Goal: Task Accomplishment & Management: Manage account settings

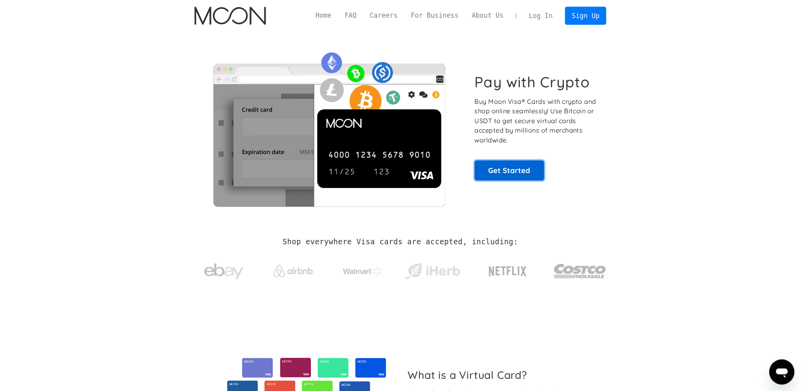
click at [499, 166] on link "Get Started" at bounding box center [510, 170] width 70 height 20
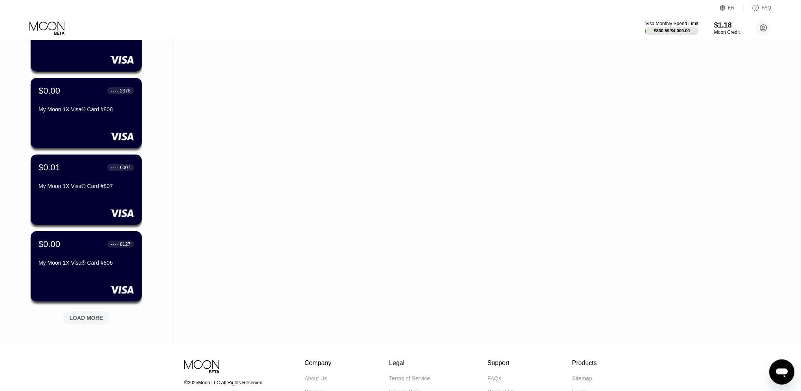
scroll to position [179, 0]
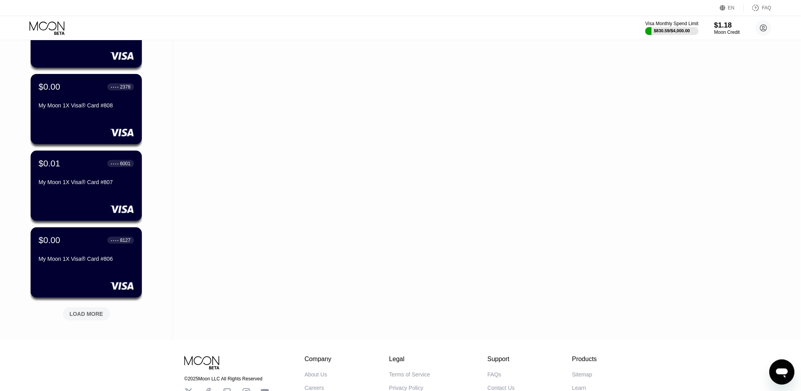
click at [83, 314] on div "LOAD MORE" at bounding box center [87, 313] width 34 height 7
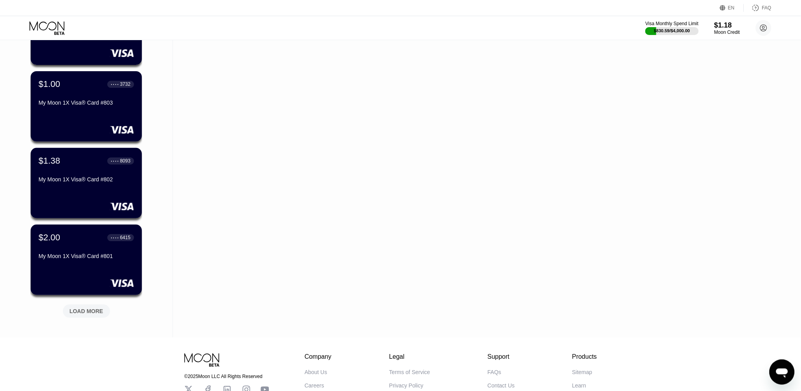
scroll to position [580, 0]
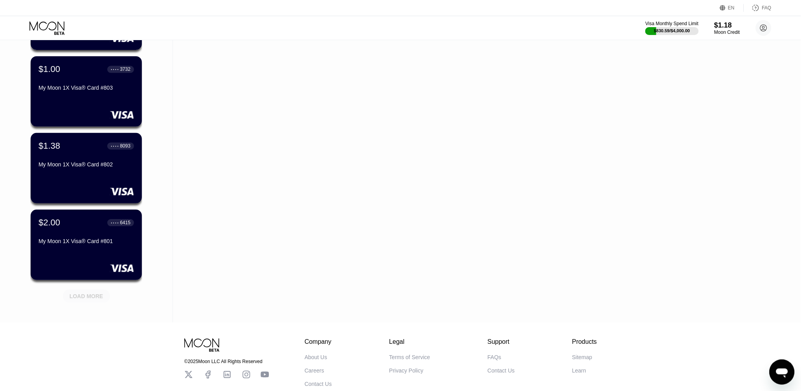
click at [94, 293] on div "LOAD MORE" at bounding box center [87, 296] width 34 height 7
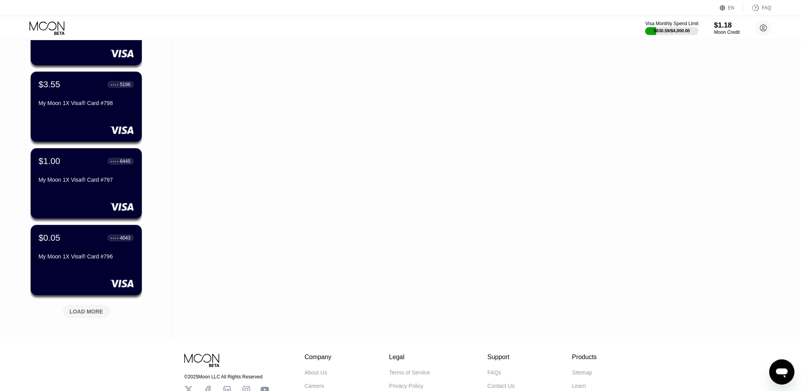
scroll to position [948, 0]
click at [88, 306] on div "LOAD MORE" at bounding box center [86, 310] width 47 height 13
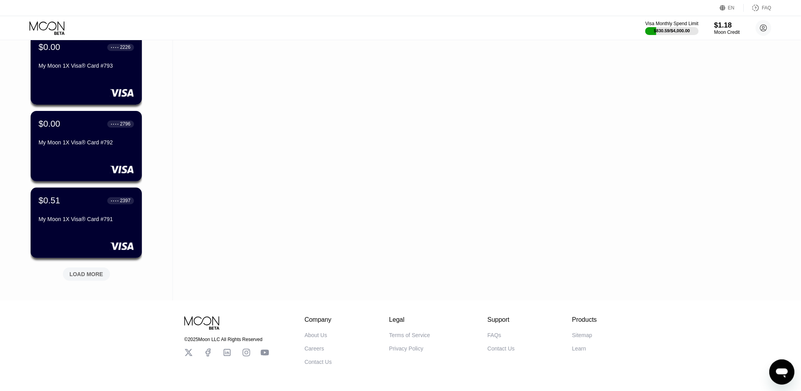
scroll to position [1379, 0]
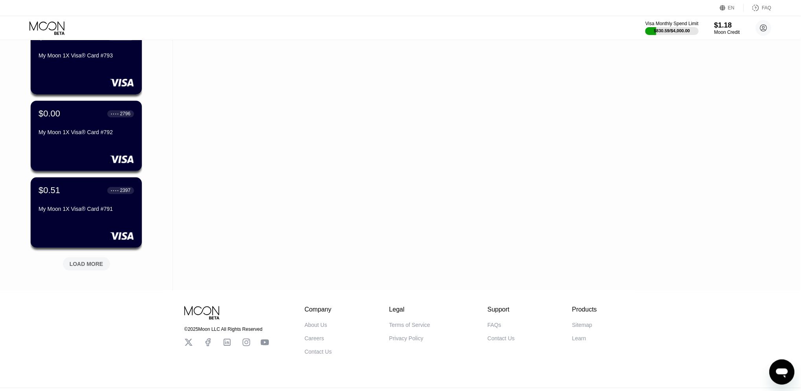
click at [83, 261] on div "LOAD MORE" at bounding box center [87, 263] width 34 height 7
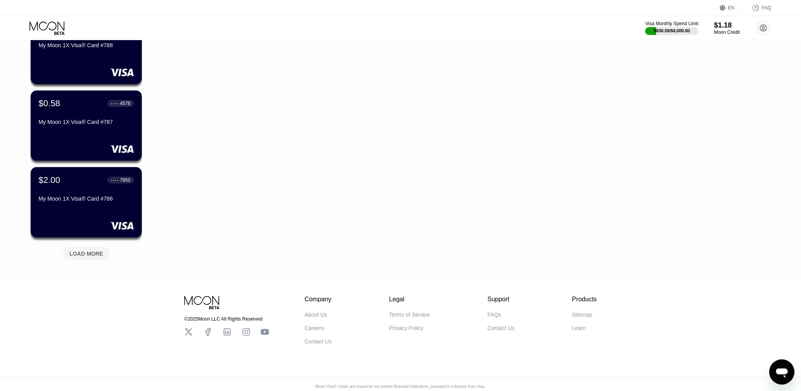
scroll to position [1775, 0]
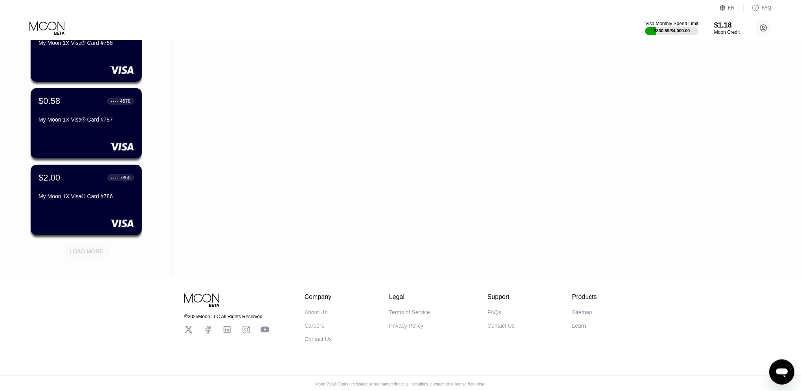
click at [89, 245] on div "LOAD MORE" at bounding box center [86, 251] width 47 height 13
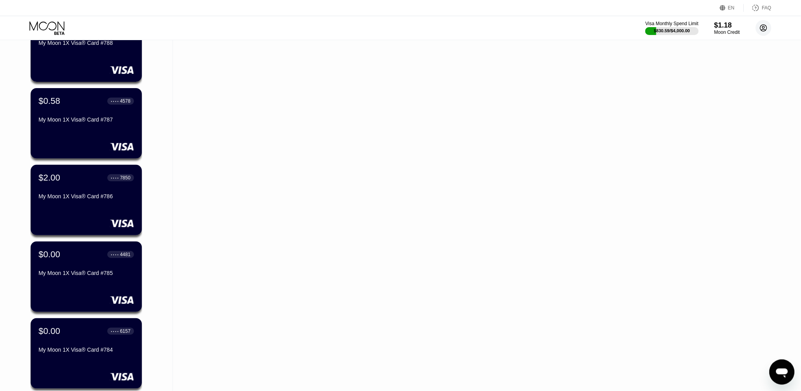
click at [762, 30] on icon at bounding box center [764, 28] width 4 height 4
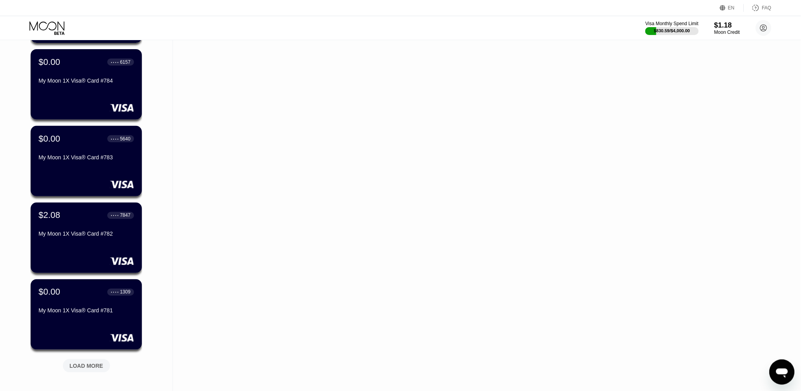
scroll to position [2053, 0]
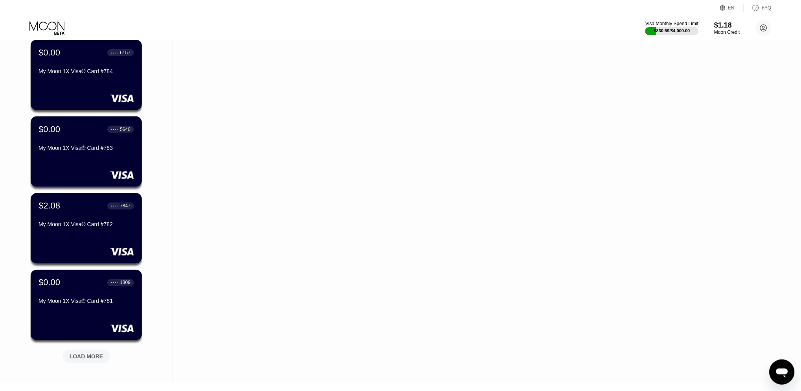
click at [89, 350] on div "LOAD MORE" at bounding box center [86, 356] width 47 height 13
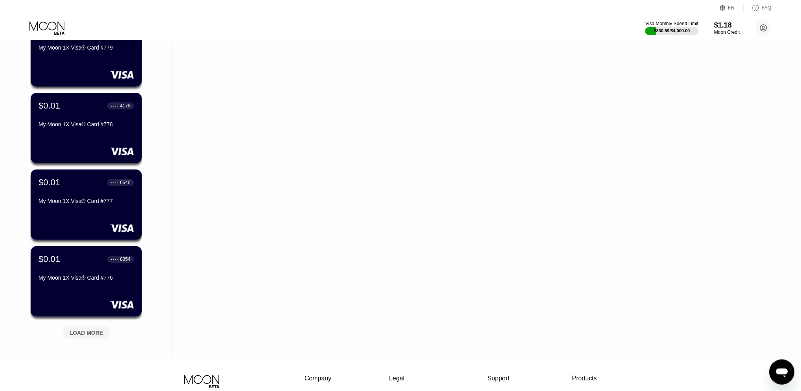
scroll to position [2464, 0]
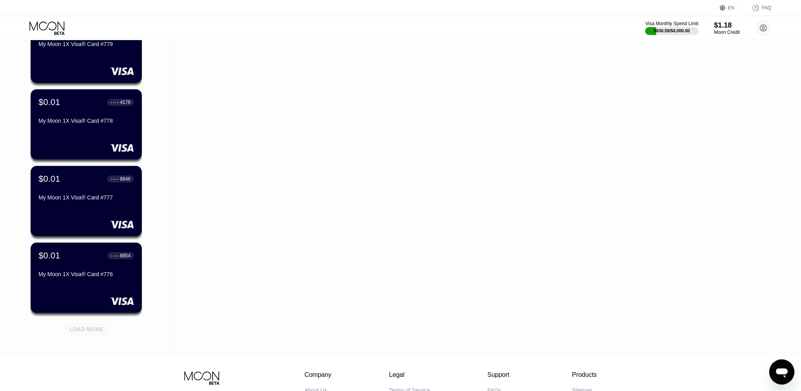
click at [92, 323] on div "LOAD MORE" at bounding box center [86, 328] width 47 height 13
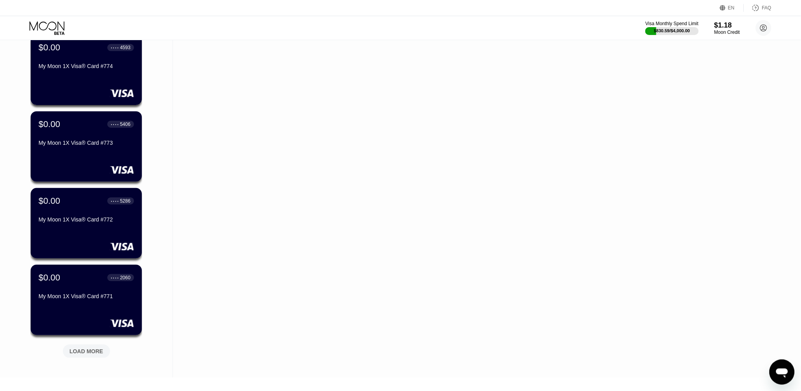
scroll to position [2833, 0]
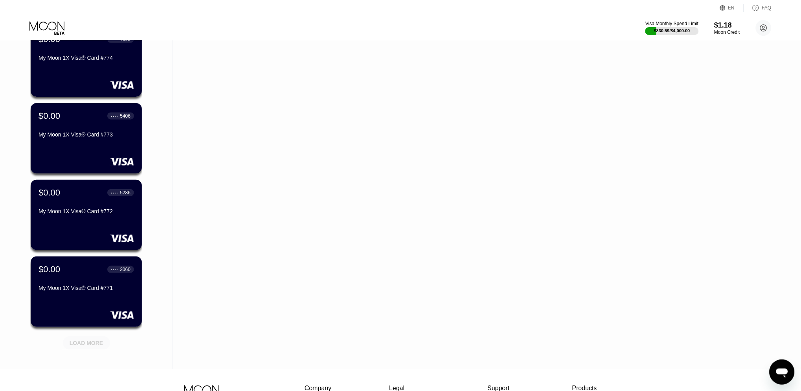
click at [94, 336] on div "LOAD MORE" at bounding box center [86, 342] width 47 height 13
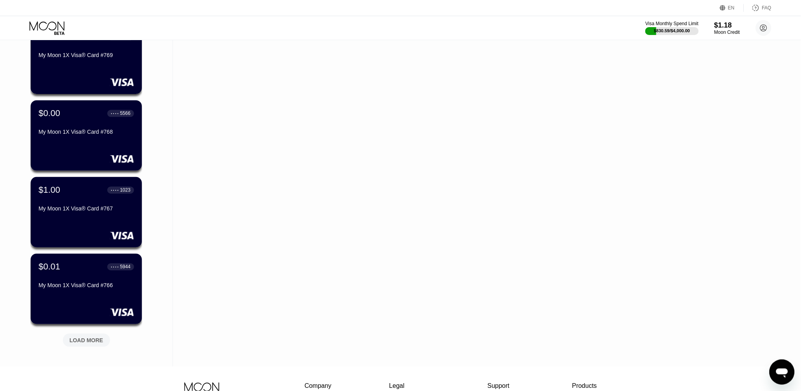
scroll to position [3226, 0]
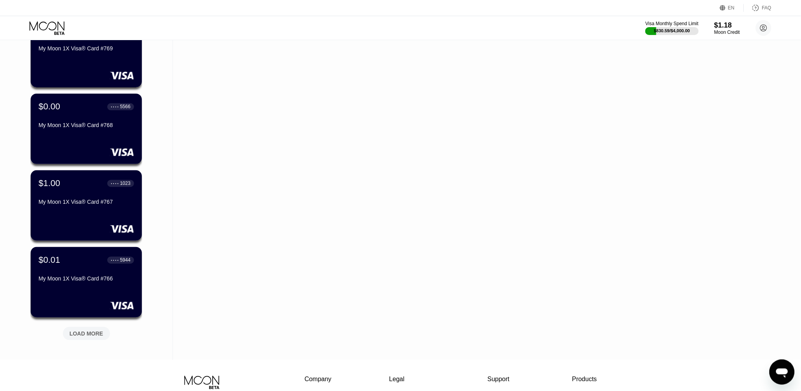
click at [96, 332] on div "LOAD MORE" at bounding box center [87, 333] width 34 height 7
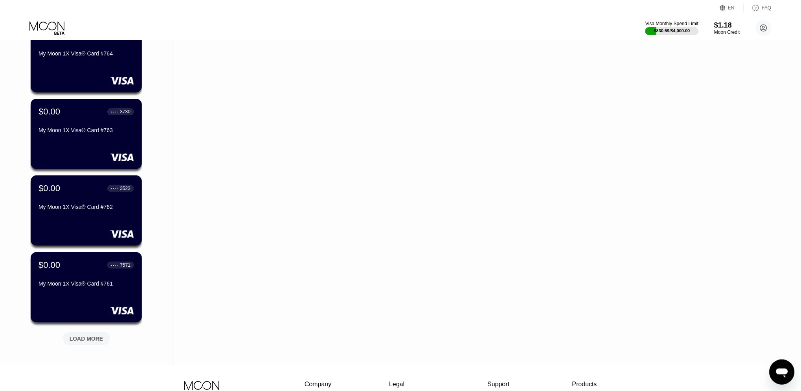
scroll to position [3657, 0]
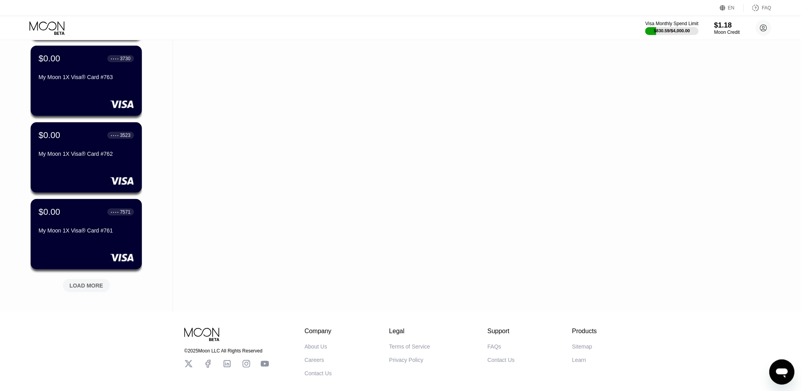
click at [84, 282] on div "LOAD MORE" at bounding box center [87, 285] width 34 height 7
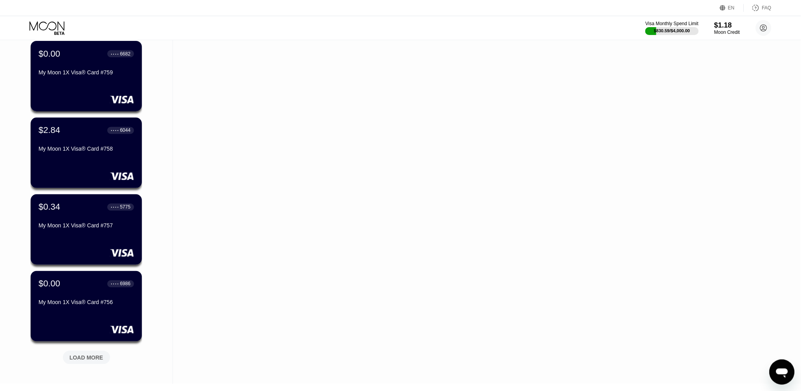
scroll to position [4075, 0]
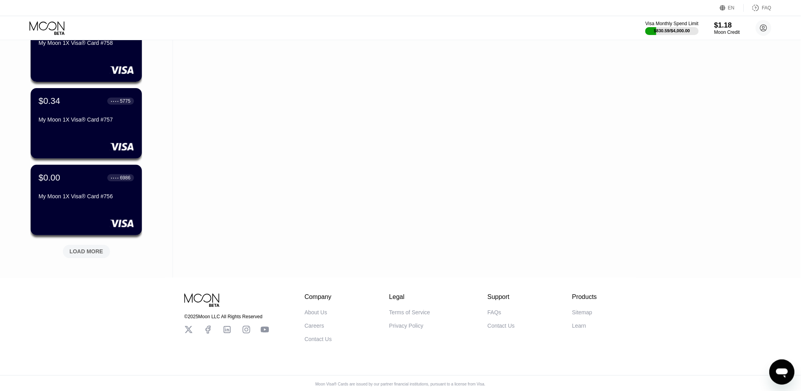
click at [79, 249] on div "LOAD MORE" at bounding box center [87, 251] width 34 height 7
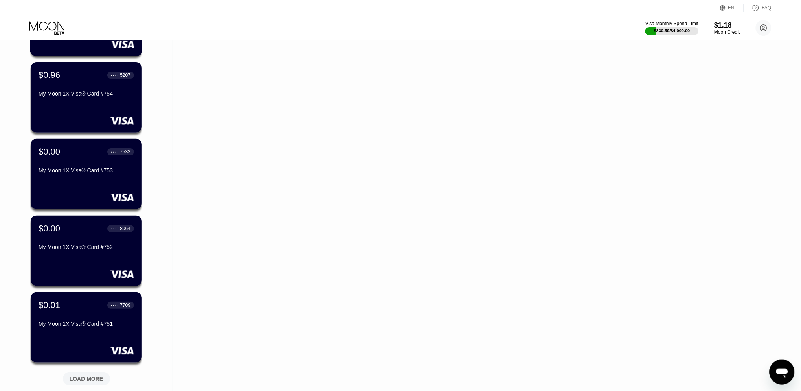
scroll to position [4450, 0]
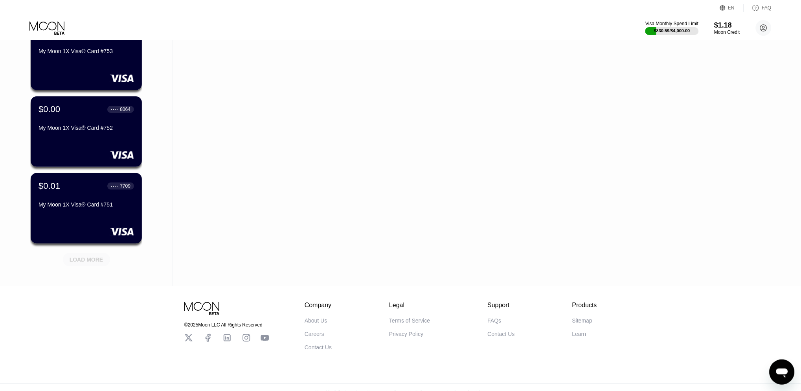
click at [93, 256] on div "LOAD MORE" at bounding box center [87, 259] width 34 height 7
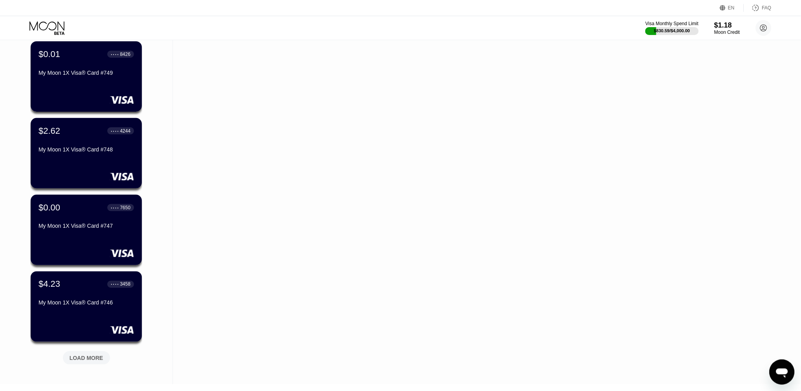
scroll to position [4743, 0]
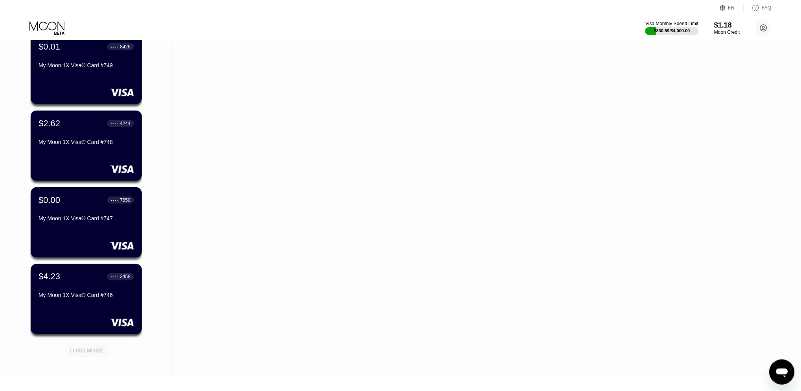
click at [86, 351] on div "LOAD MORE" at bounding box center [87, 350] width 34 height 7
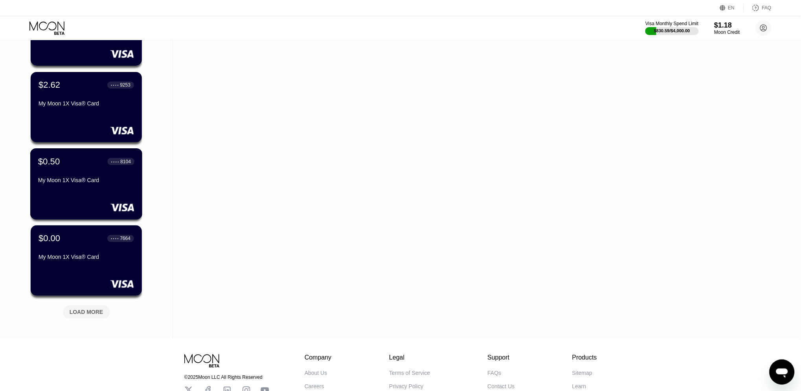
scroll to position [5178, 0]
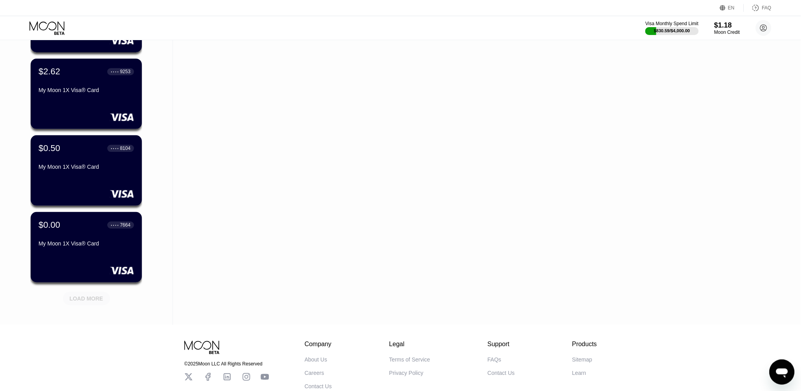
click at [81, 297] on div "LOAD MORE" at bounding box center [87, 298] width 34 height 7
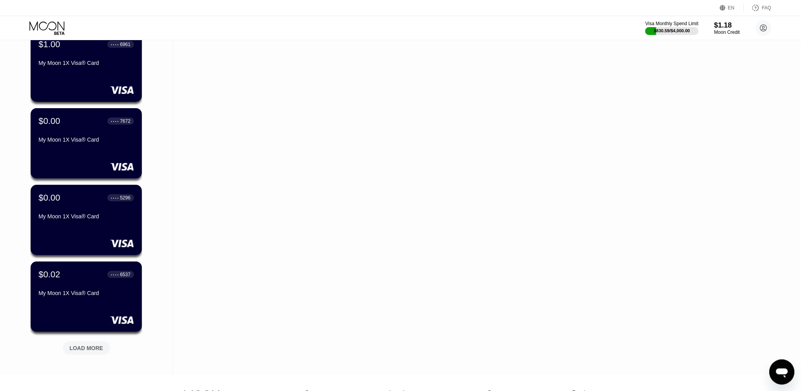
scroll to position [5515, 0]
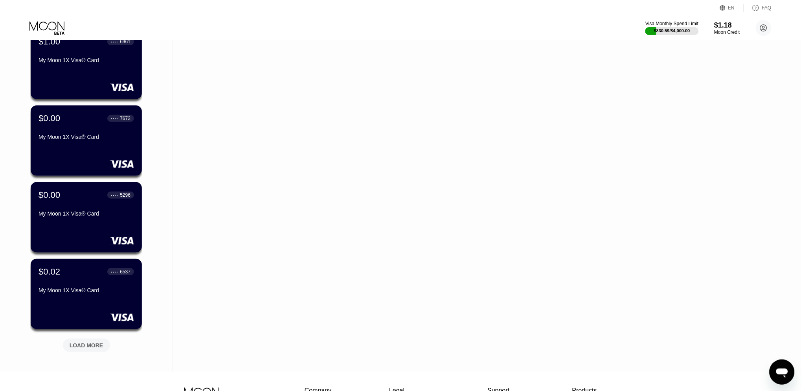
click at [94, 342] on div "LOAD MORE" at bounding box center [87, 345] width 34 height 7
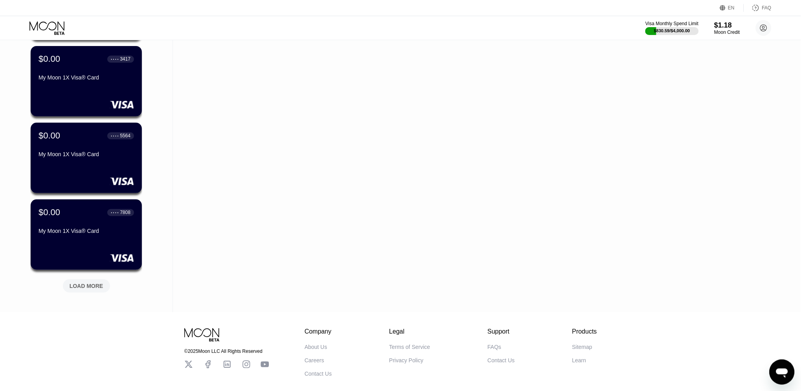
scroll to position [5958, 0]
click at [82, 287] on div "LOAD MORE" at bounding box center [87, 285] width 34 height 7
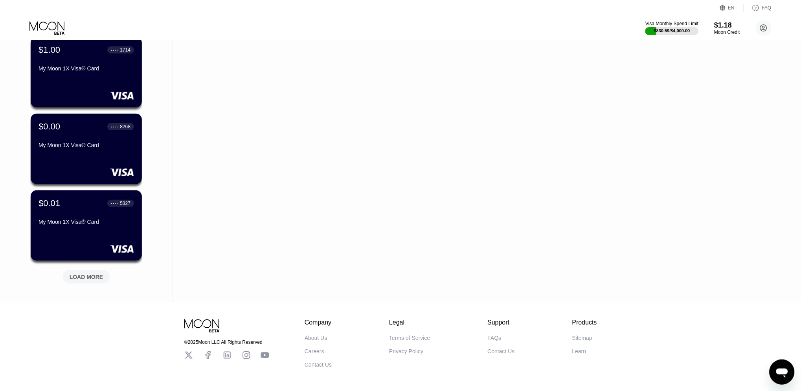
scroll to position [6351, 0]
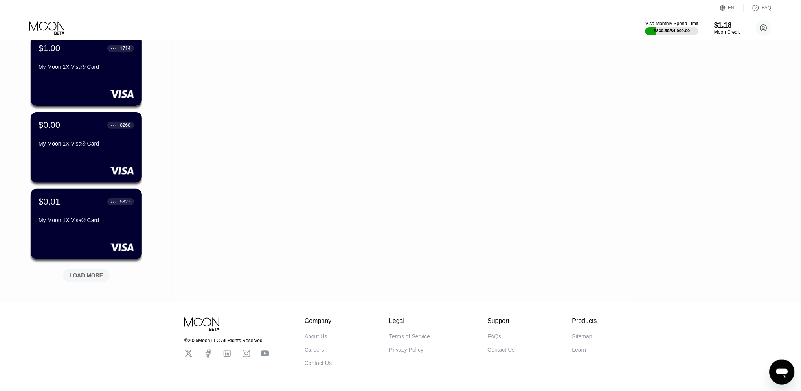
click at [85, 277] on div "LOAD MORE" at bounding box center [87, 275] width 34 height 7
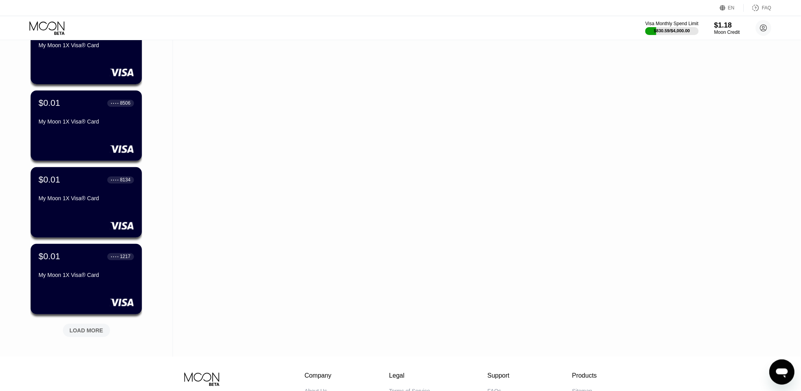
scroll to position [6680, 0]
click at [97, 323] on div "LOAD MORE" at bounding box center [86, 329] width 47 height 13
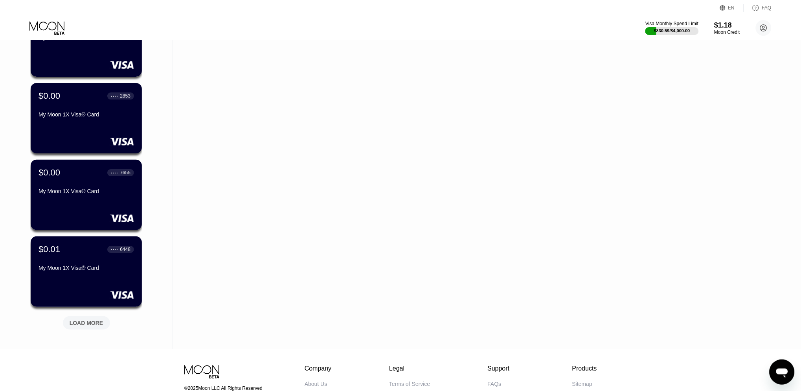
scroll to position [7089, 0]
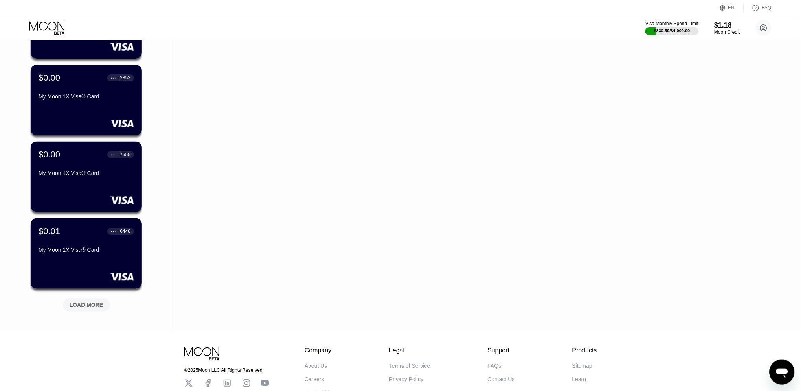
click at [97, 301] on div "LOAD MORE" at bounding box center [87, 304] width 34 height 7
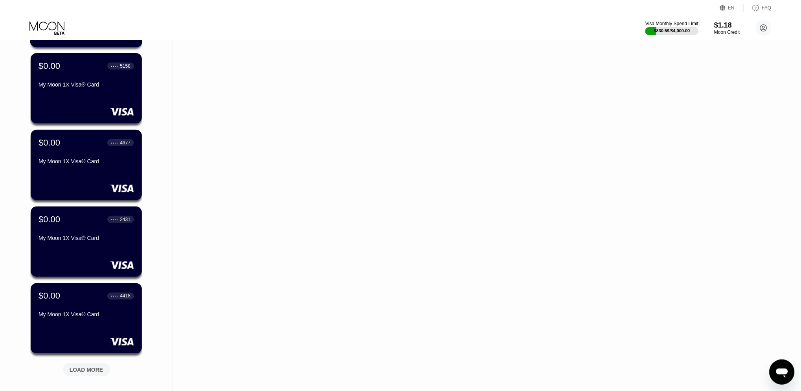
scroll to position [7419, 0]
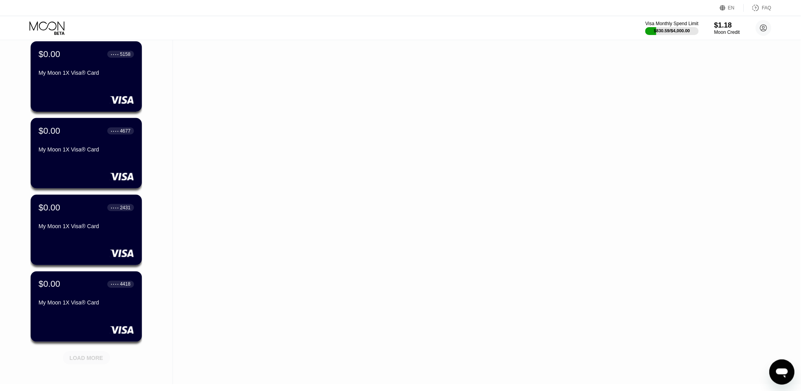
click at [95, 349] on div "LOAD MORE" at bounding box center [86, 356] width 59 height 17
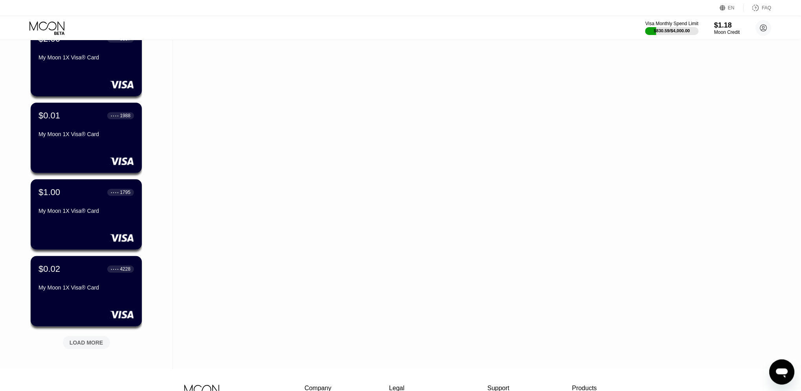
scroll to position [7834, 0]
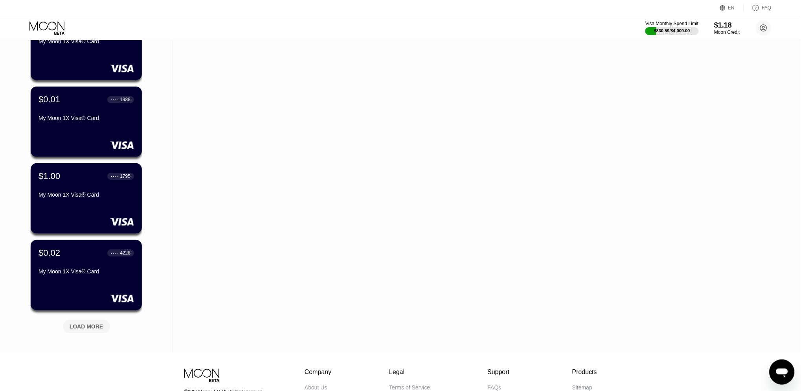
click at [84, 321] on div "LOAD MORE" at bounding box center [86, 326] width 47 height 13
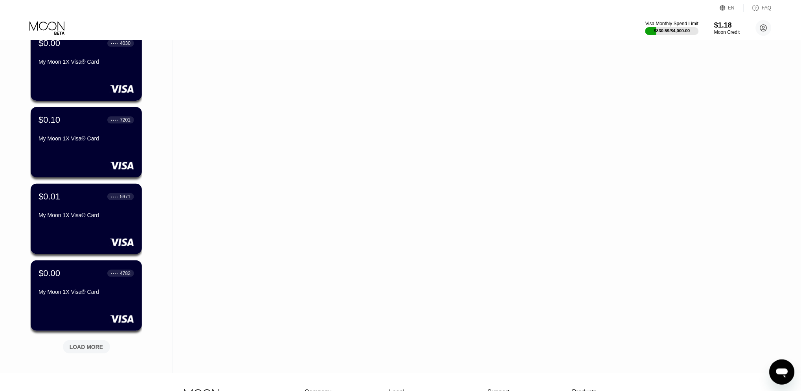
scroll to position [8200, 0]
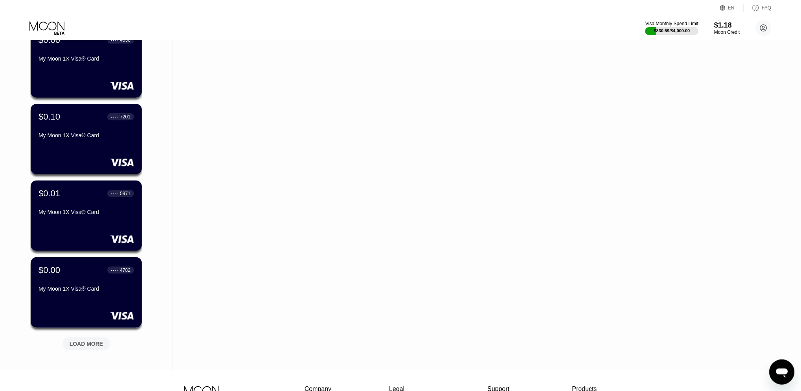
click at [93, 344] on div "LOAD MORE" at bounding box center [87, 343] width 34 height 7
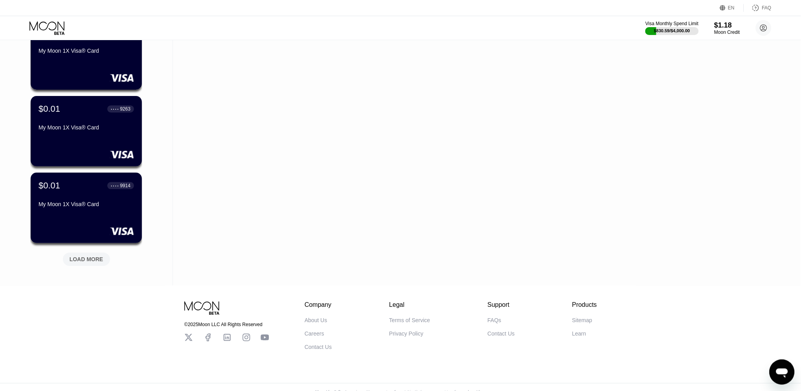
scroll to position [8675, 0]
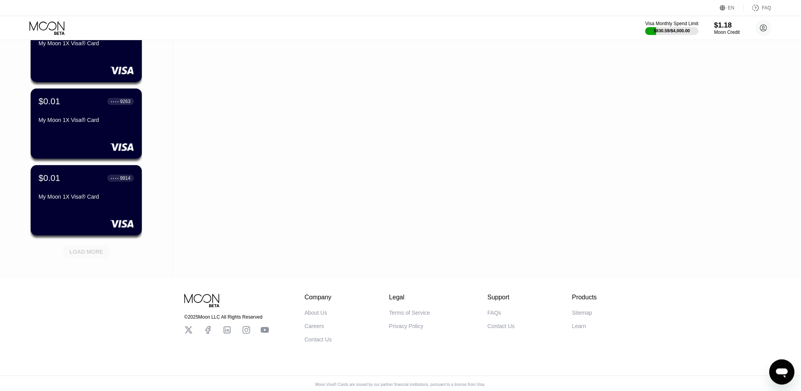
click at [83, 248] on div "LOAD MORE" at bounding box center [87, 251] width 34 height 7
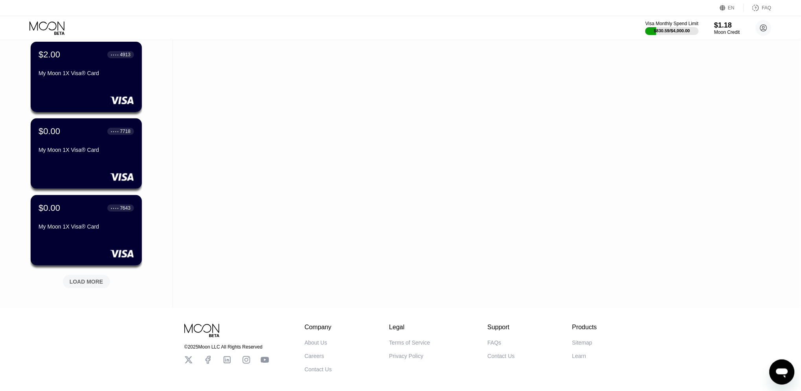
scroll to position [9029, 0]
click at [103, 280] on div "LOAD MORE" at bounding box center [87, 281] width 34 height 7
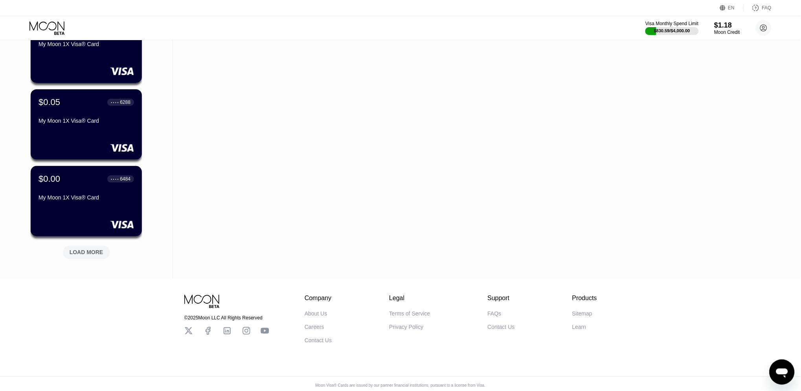
scroll to position [9442, 0]
click at [91, 248] on div "LOAD MORE" at bounding box center [87, 251] width 34 height 7
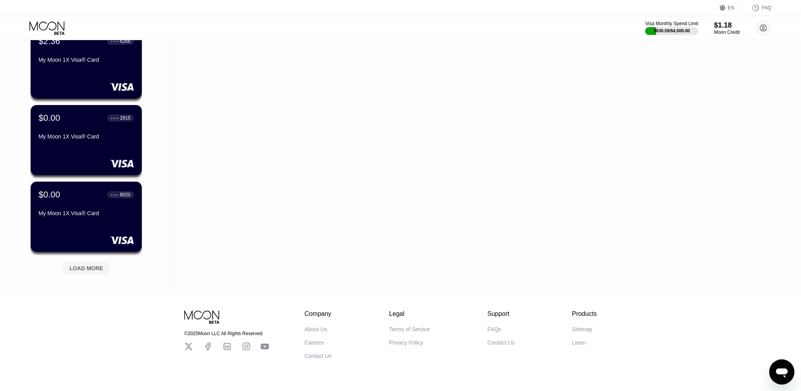
scroll to position [9825, 0]
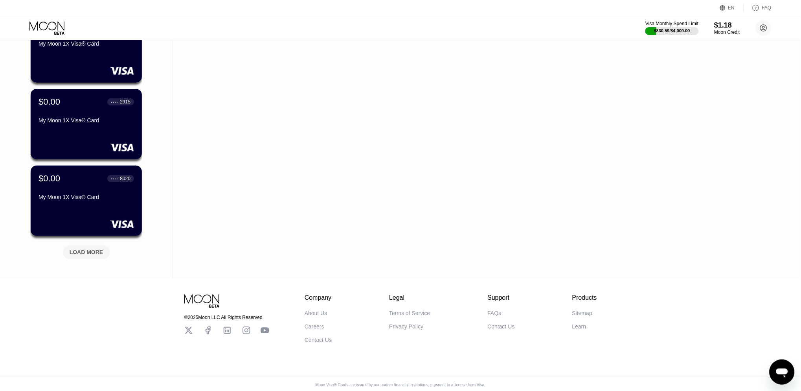
click at [90, 242] on div "LOAD MORE" at bounding box center [86, 250] width 59 height 17
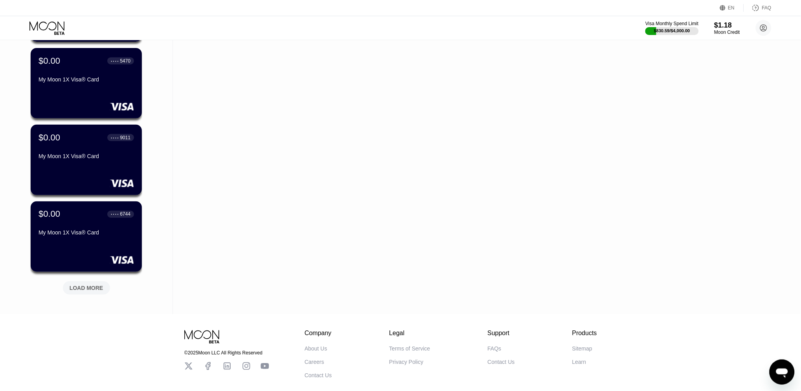
scroll to position [10195, 0]
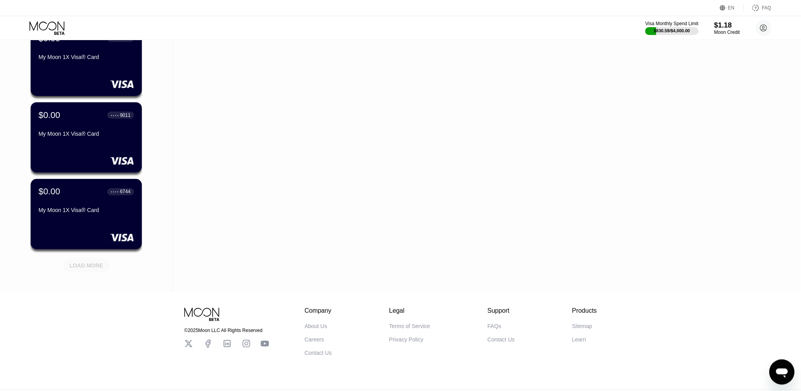
click at [90, 256] on div "LOAD MORE" at bounding box center [86, 264] width 59 height 17
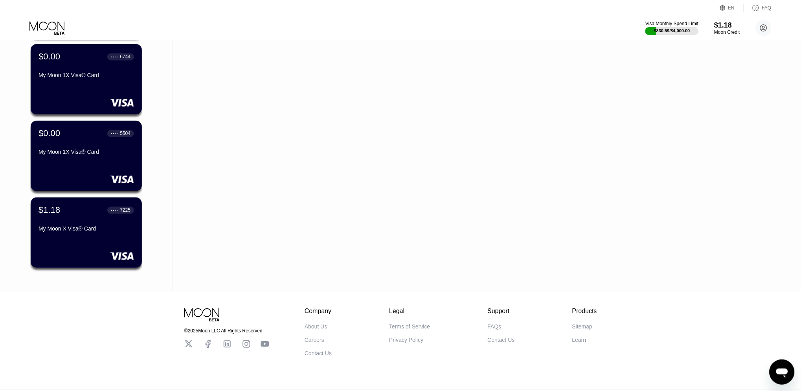
scroll to position [10344, 0]
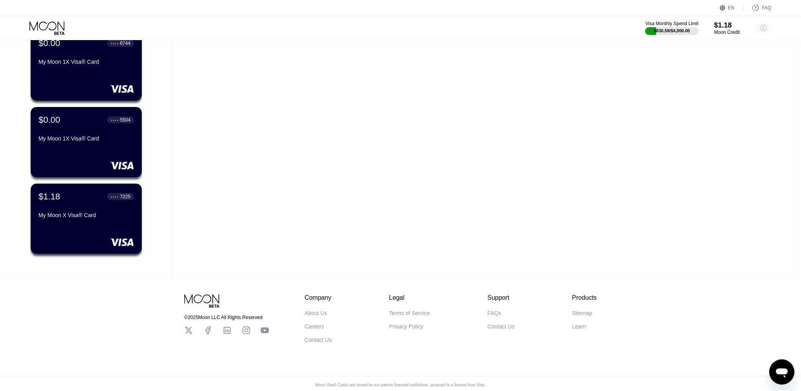
click at [764, 28] on circle at bounding box center [764, 28] width 16 height 16
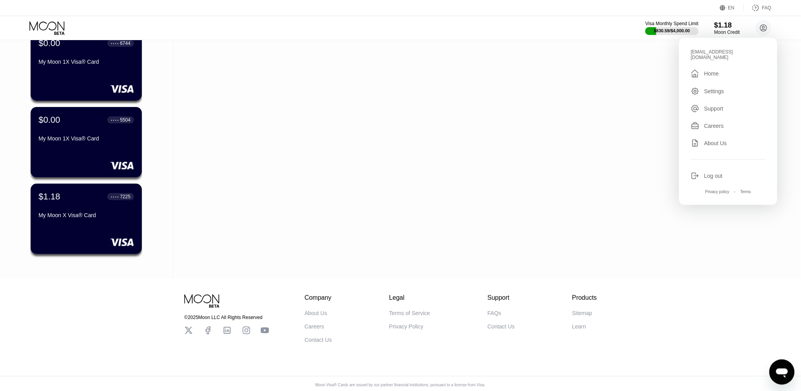
click at [710, 173] on div "Log out" at bounding box center [714, 176] width 18 height 6
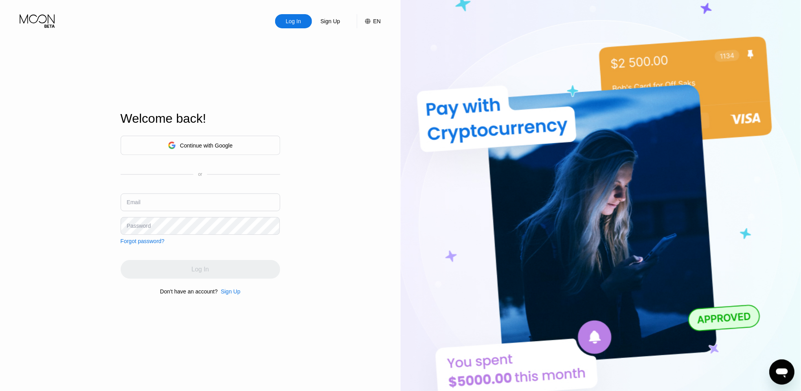
type input "[EMAIL_ADDRESS][DOMAIN_NAME]"
click at [175, 146] on icon at bounding box center [172, 146] width 8 height 8
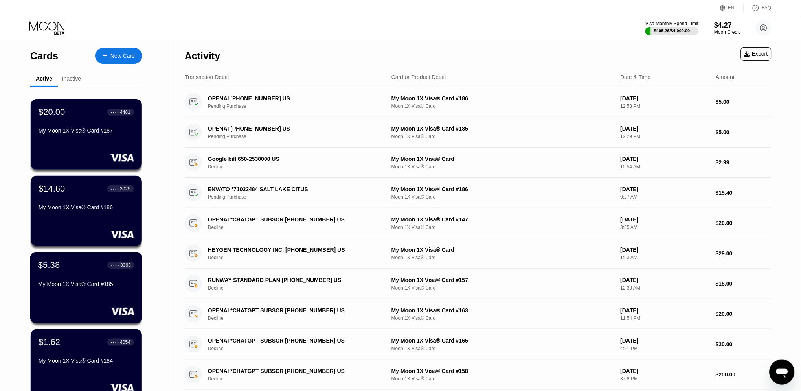
click at [83, 276] on div "$5.38 ● ● ● ● 8368 My Moon 1X Visa® Card #185" at bounding box center [86, 275] width 96 height 30
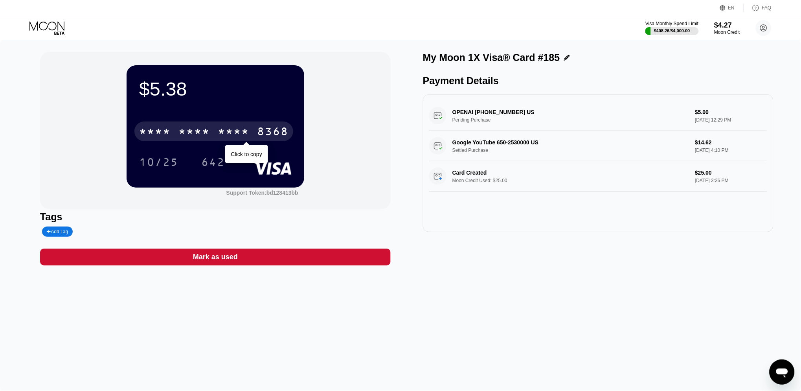
click at [252, 134] on div "* * * * * * * * * * * * 8368" at bounding box center [213, 132] width 159 height 20
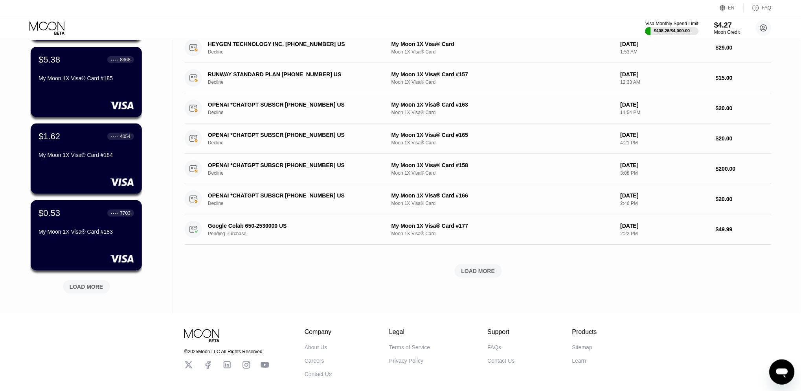
scroll to position [209, 0]
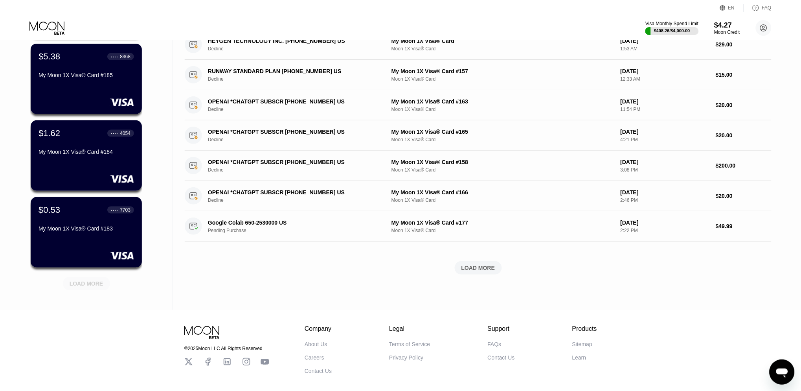
click at [99, 282] on div "LOAD MORE" at bounding box center [87, 283] width 34 height 7
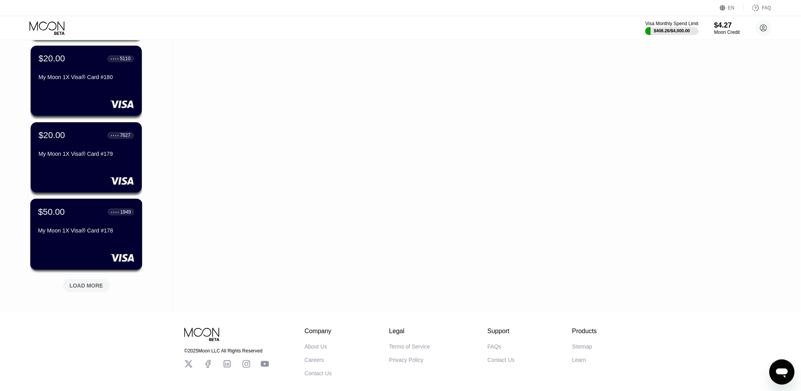
scroll to position [592, 0]
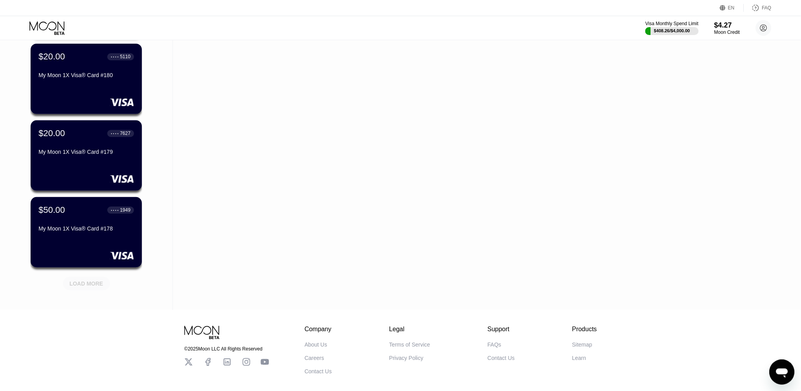
click at [87, 281] on div "LOAD MORE" at bounding box center [87, 283] width 34 height 7
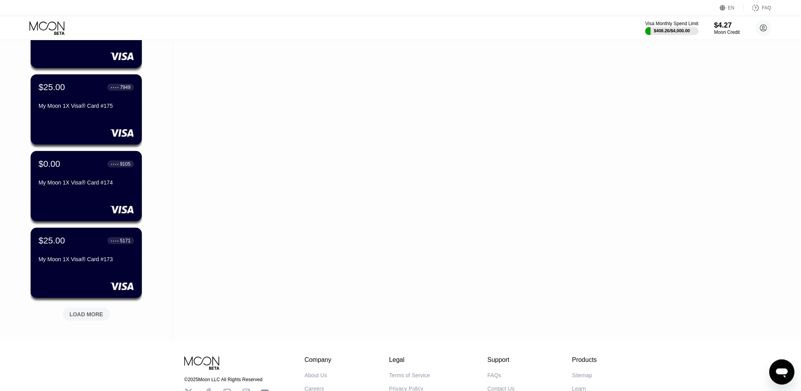
scroll to position [947, 0]
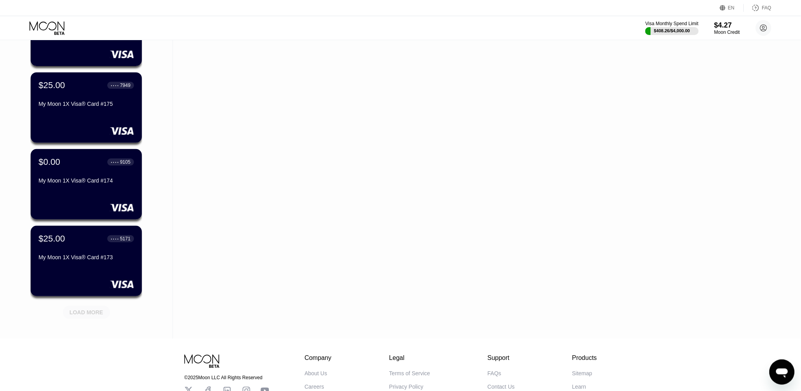
click at [85, 311] on div "LOAD MORE" at bounding box center [87, 312] width 34 height 7
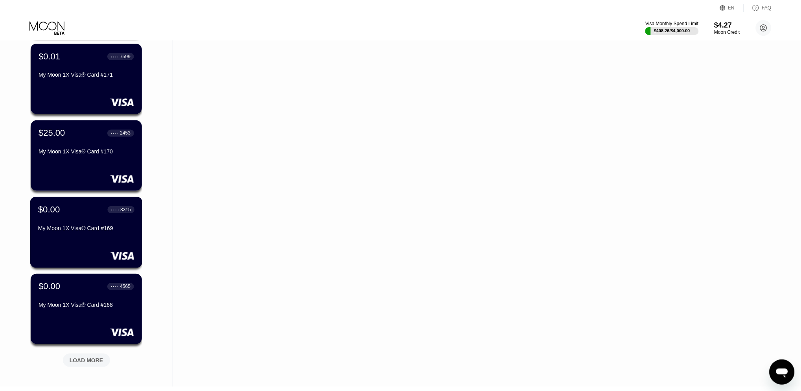
scroll to position [1283, 0]
click at [87, 358] on div "LOAD MORE" at bounding box center [87, 359] width 34 height 7
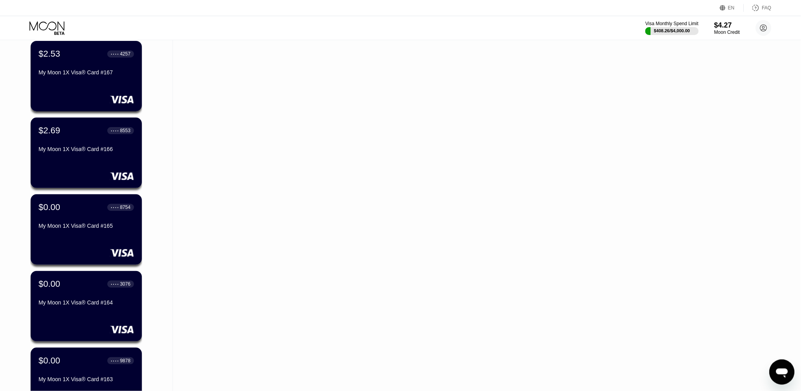
scroll to position [1603, 0]
